Goal: Information Seeking & Learning: Find specific fact

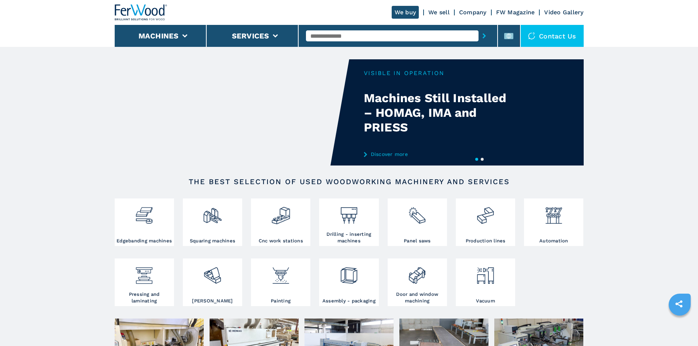
click at [316, 34] on input "text" at bounding box center [392, 35] width 173 height 11
paste input "******"
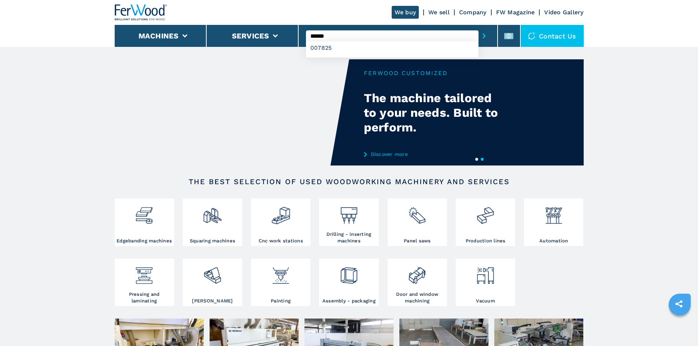
type input "******"
click at [482, 37] on icon "submit-button" at bounding box center [483, 35] width 3 height 5
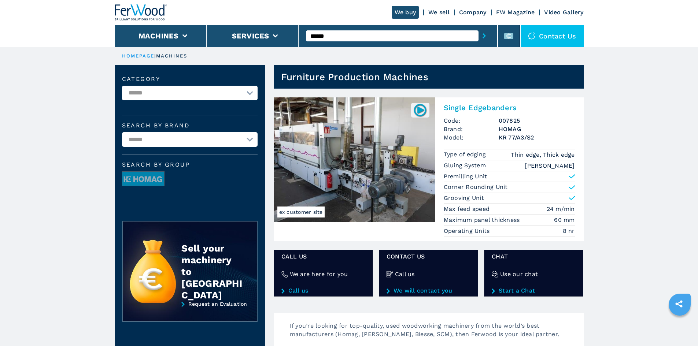
click at [457, 105] on h2 "Single Edgebanders" at bounding box center [509, 107] width 131 height 9
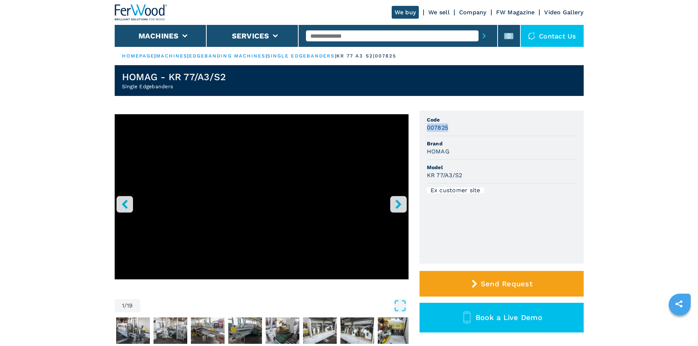
drag, startPoint x: 427, startPoint y: 128, endPoint x: 465, endPoint y: 131, distance: 38.2
click at [465, 131] on div "007825" at bounding box center [501, 127] width 149 height 8
click at [457, 140] on li "Brand HOMAG" at bounding box center [501, 148] width 149 height 24
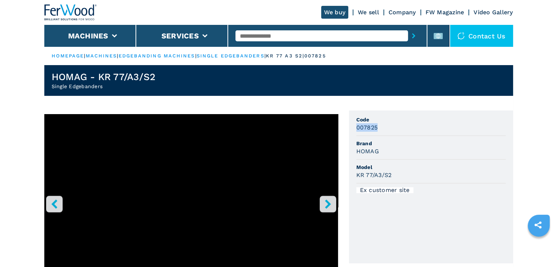
drag, startPoint x: 355, startPoint y: 129, endPoint x: 381, endPoint y: 126, distance: 26.2
click at [381, 126] on ul "Code 007825 Brand HOMAG Model KR 77/A3/S2 Ex customer site" at bounding box center [431, 187] width 164 height 153
copy h3 "007825"
click at [393, 131] on div "007825" at bounding box center [430, 127] width 149 height 8
drag, startPoint x: 354, startPoint y: 150, endPoint x: 380, endPoint y: 149, distance: 26.0
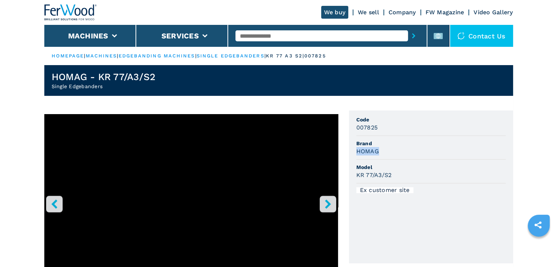
click at [380, 149] on ul "Code 007825 Brand HOMAG Model KR 77/A3/S2 Ex customer site" at bounding box center [431, 187] width 164 height 153
copy h3 "HOMAG"
click at [390, 151] on div "HOMAG" at bounding box center [430, 151] width 149 height 8
drag, startPoint x: 393, startPoint y: 175, endPoint x: 357, endPoint y: 181, distance: 37.0
click at [357, 181] on li "Model KR 77/A3/S2" at bounding box center [430, 172] width 149 height 24
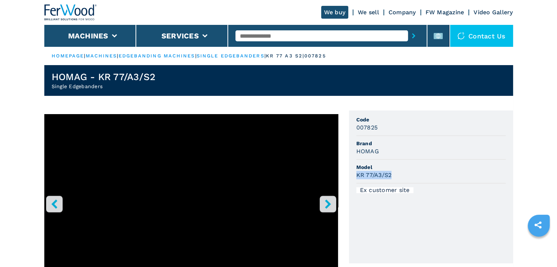
copy h3 "KR 77/A3/S2"
click at [397, 169] on span "Model" at bounding box center [430, 167] width 149 height 7
click at [376, 160] on li "Model KR 77/A3/S2" at bounding box center [430, 172] width 149 height 24
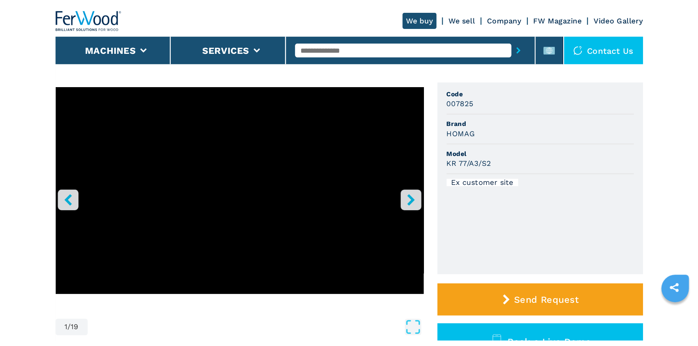
scroll to position [37, 0]
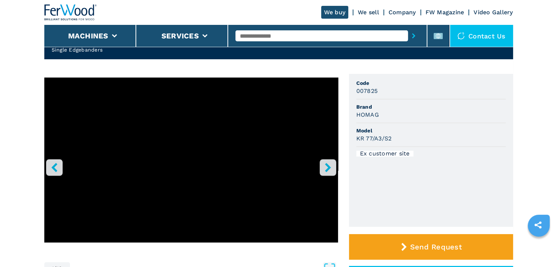
click at [324, 166] on icon "right-button" at bounding box center [327, 167] width 9 height 9
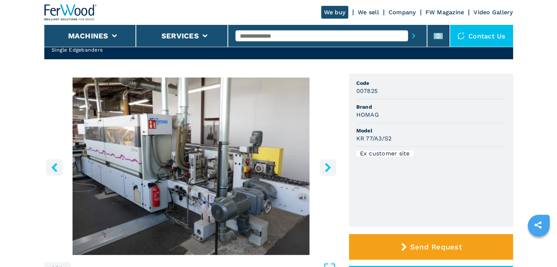
click at [537, 31] on header "We buy We sell Company FW Magazine Video Gallery Machines Services Contact us" at bounding box center [278, 23] width 557 height 47
